Goal: Information Seeking & Learning: Find specific page/section

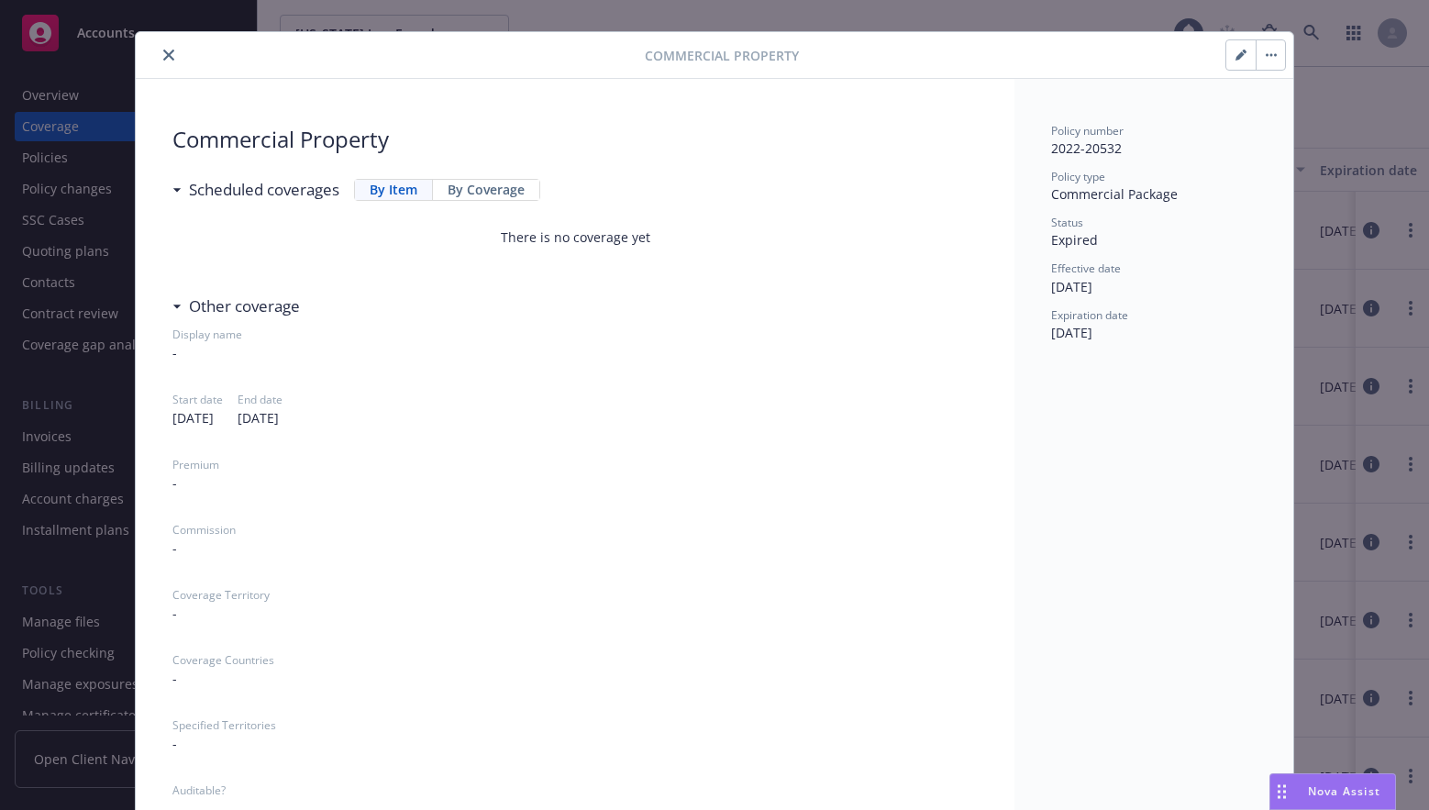
scroll to position [31, 0]
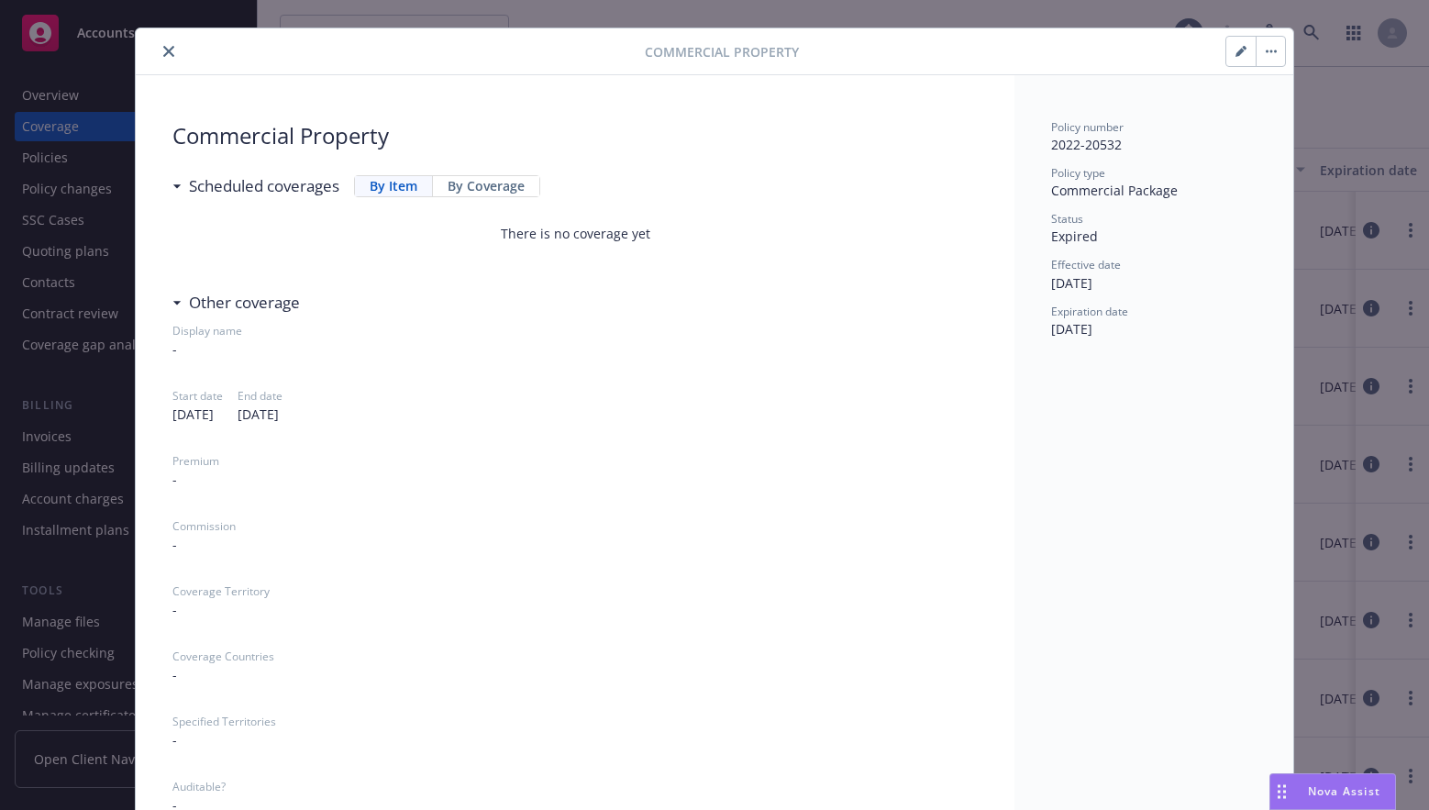
click at [167, 50] on icon "close" at bounding box center [168, 51] width 11 height 11
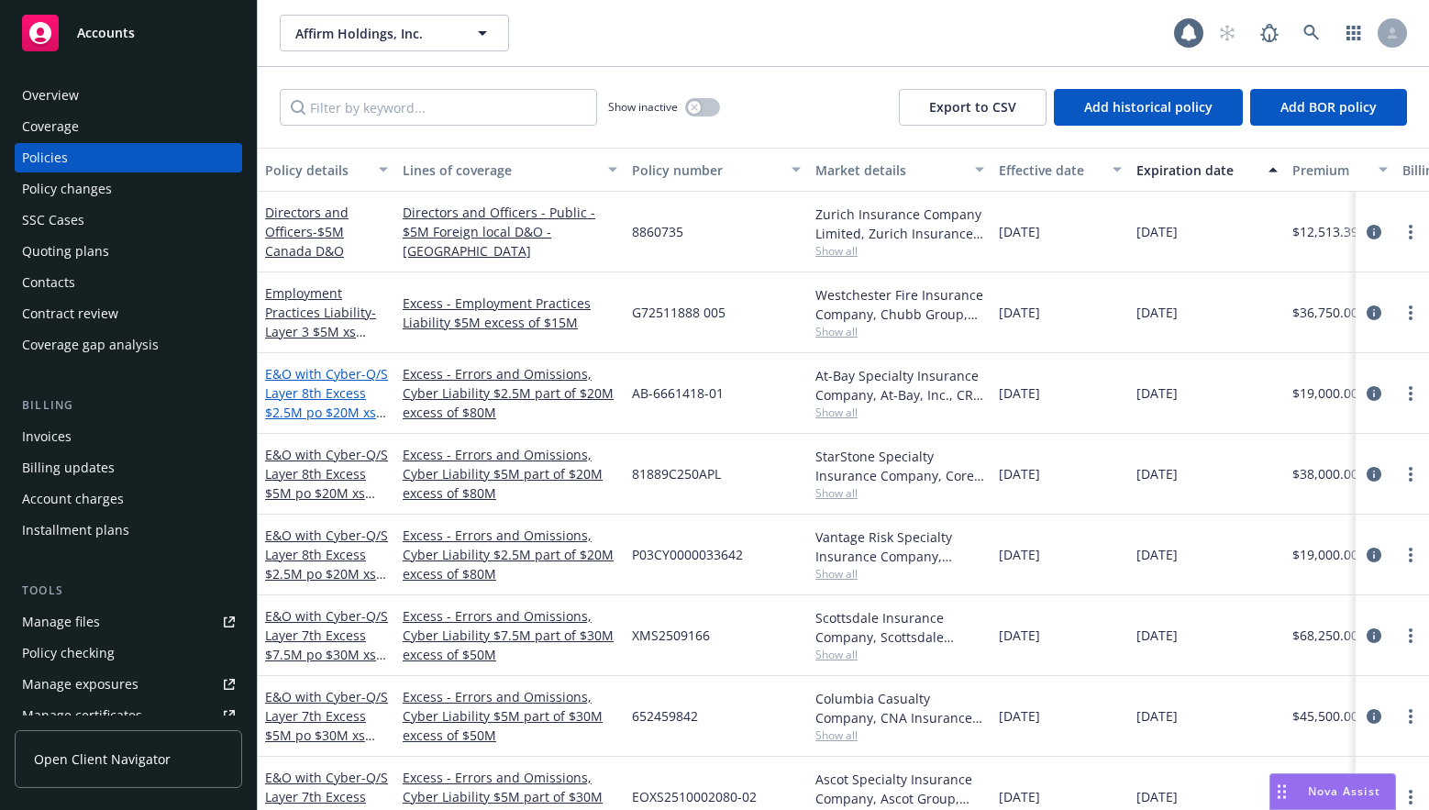
click at [327, 386] on span "- Q/S Layer 8th Excess $2.5M po $20M xs $80M" at bounding box center [326, 402] width 123 height 75
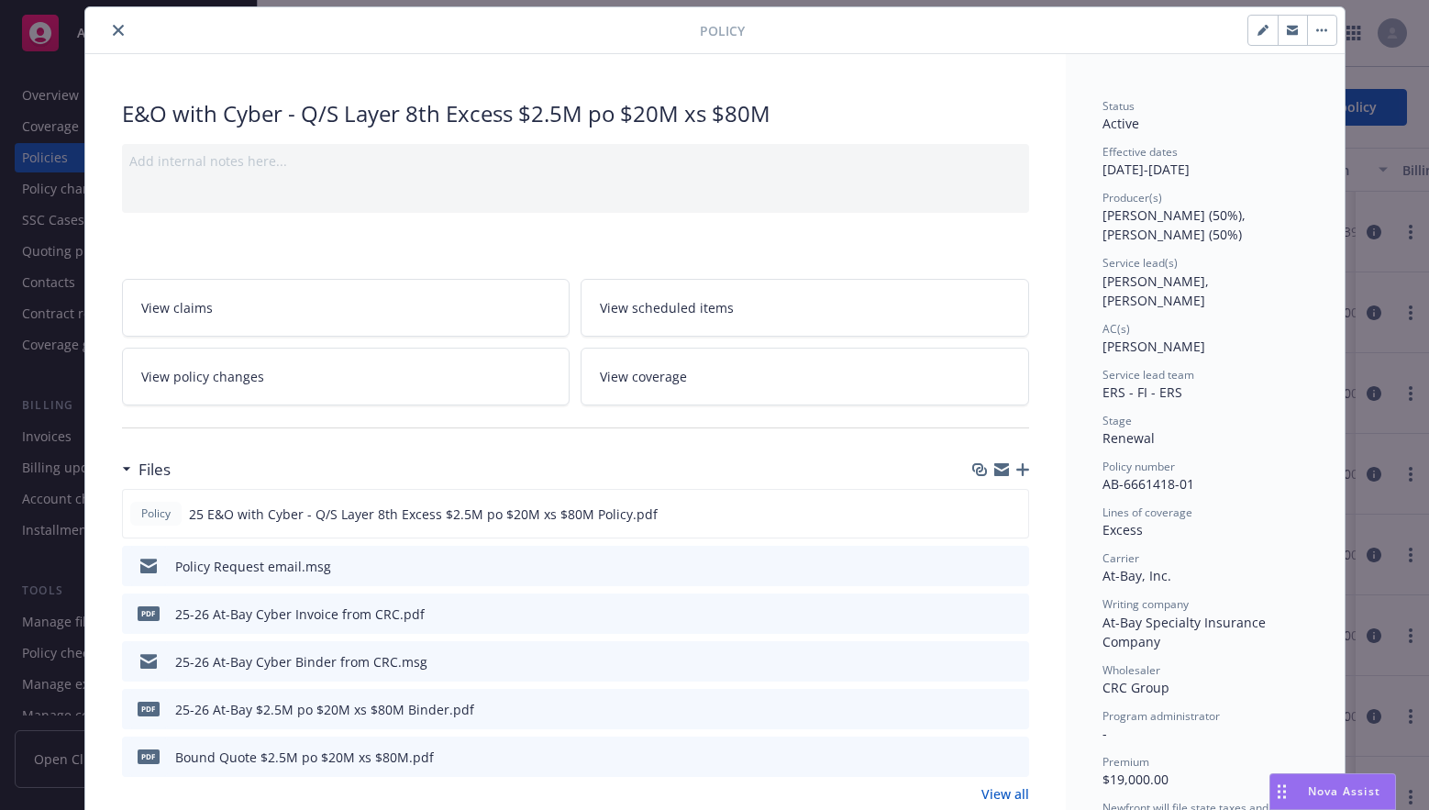
scroll to position [62, 0]
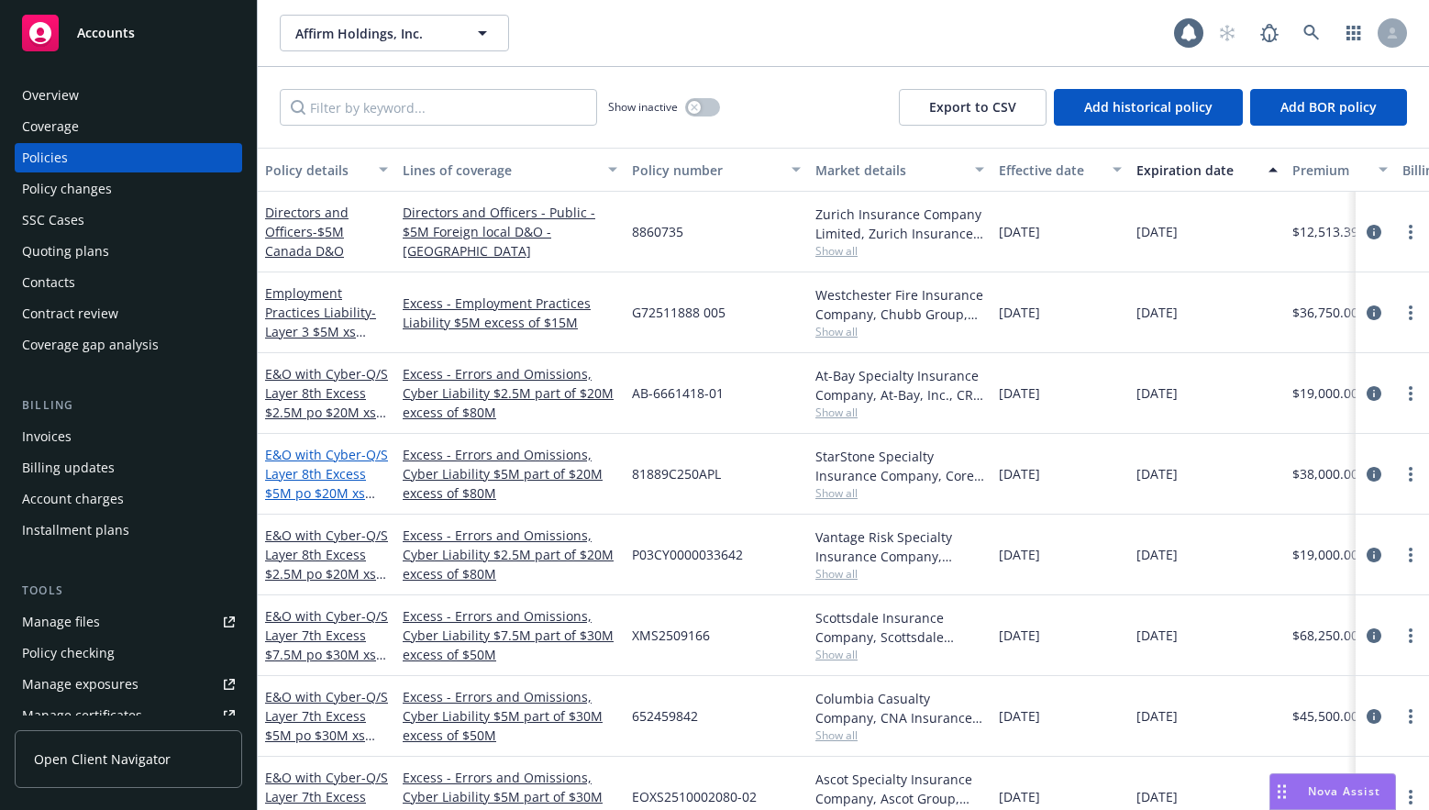
click at [328, 483] on span "- Q/S Layer 8th Excess $5M po $20M xs $80M" at bounding box center [326, 483] width 123 height 75
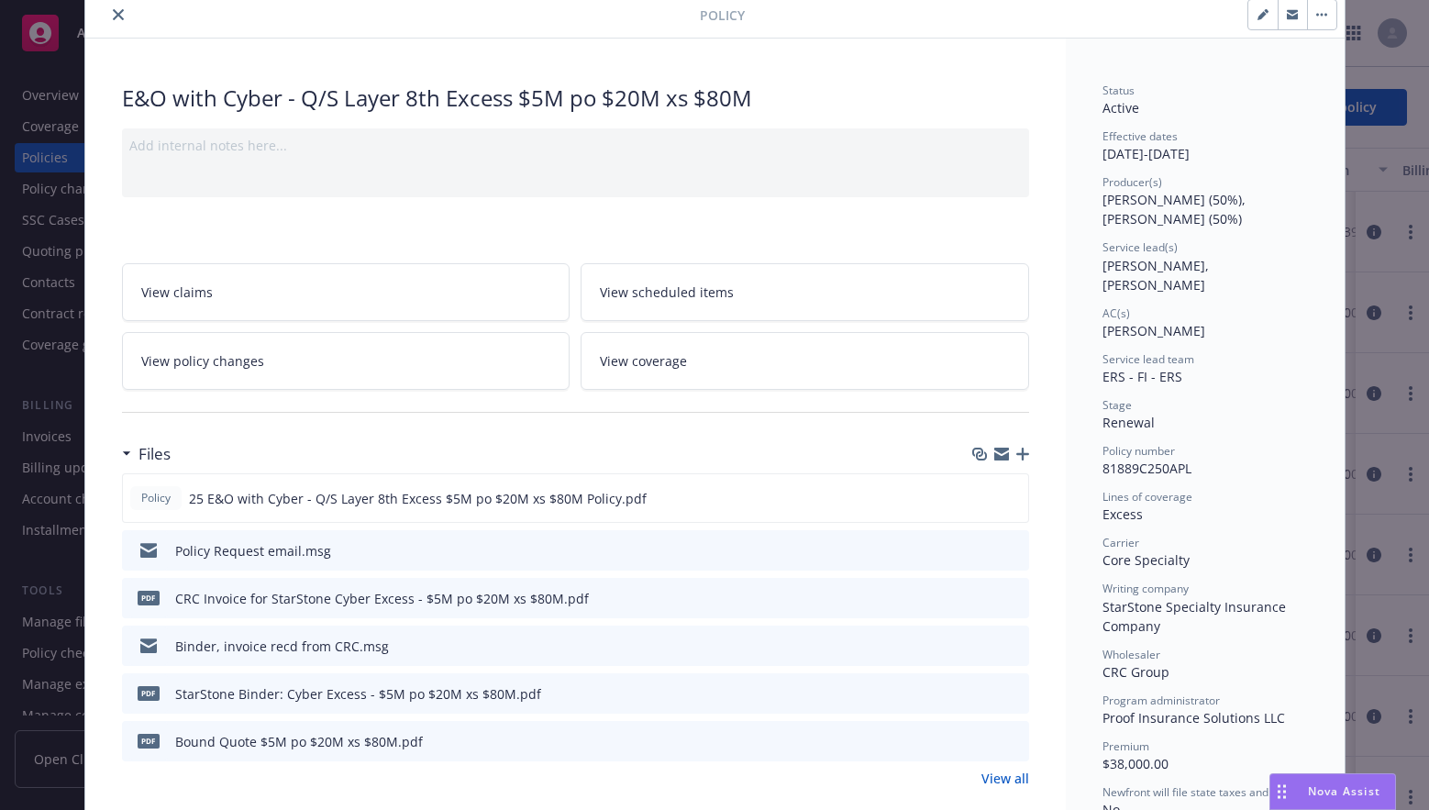
scroll to position [77, 0]
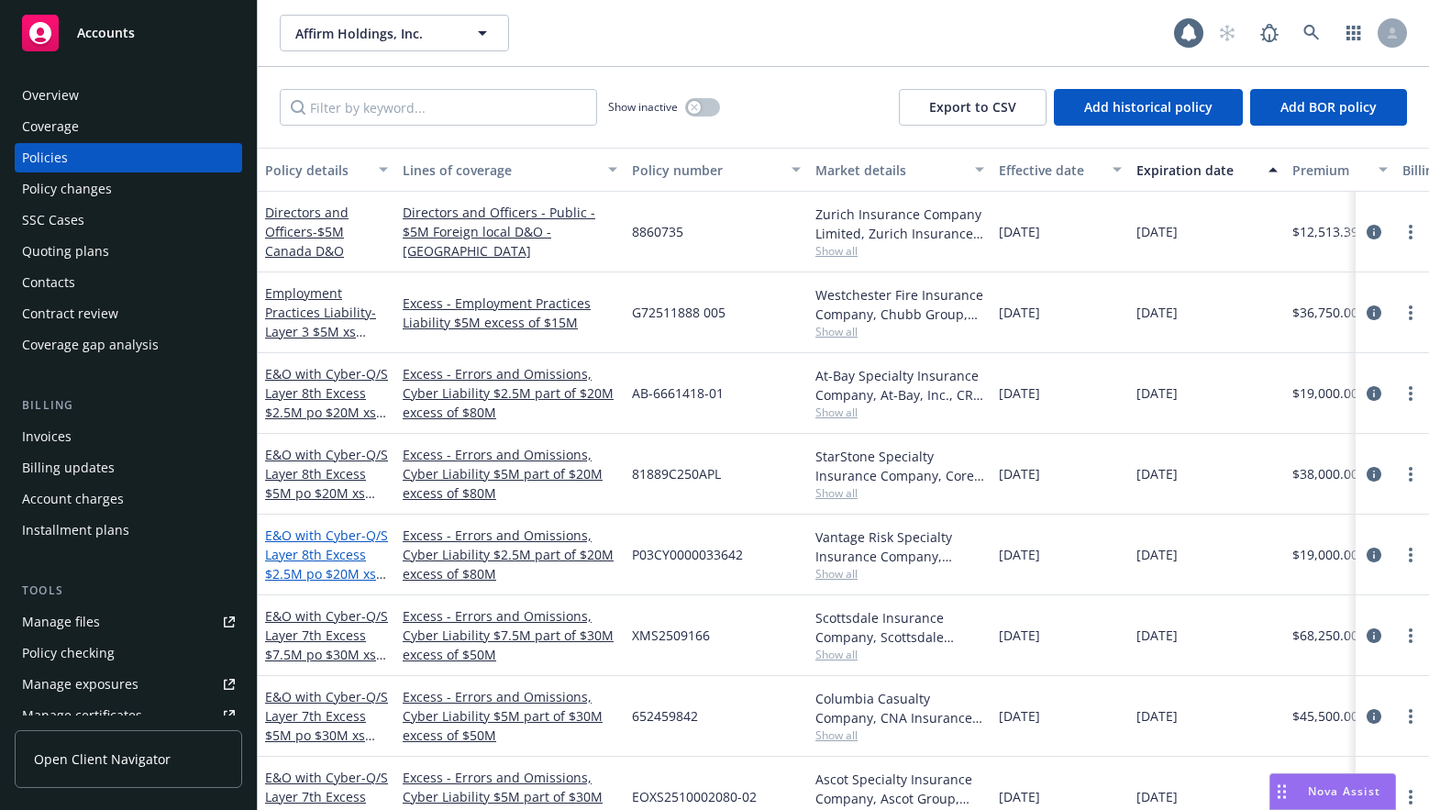
click at [338, 557] on span "- Q/S Layer 8th Excess $2.5M po $20M xs $80M" at bounding box center [326, 564] width 123 height 75
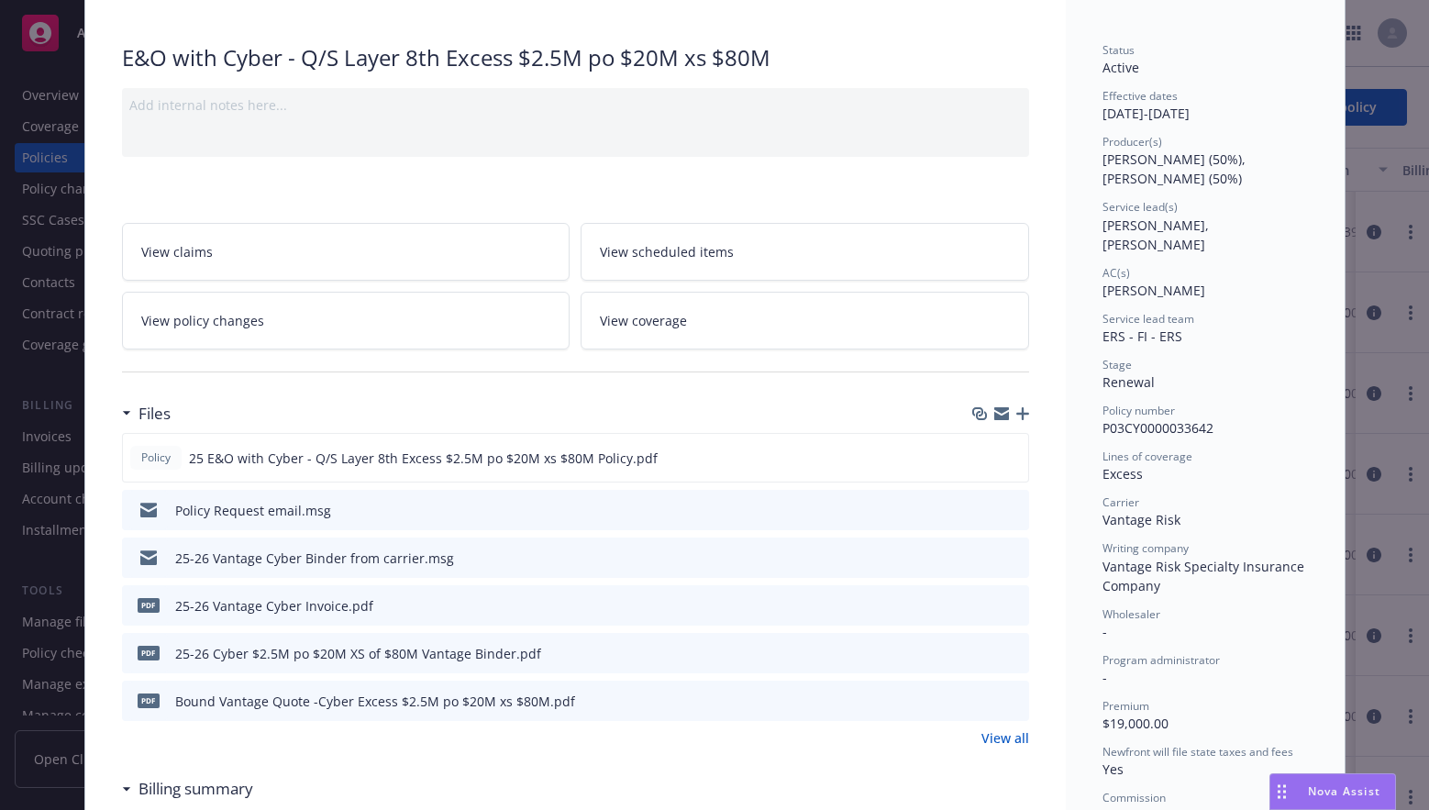
scroll to position [120, 0]
